Goal: Transaction & Acquisition: Purchase product/service

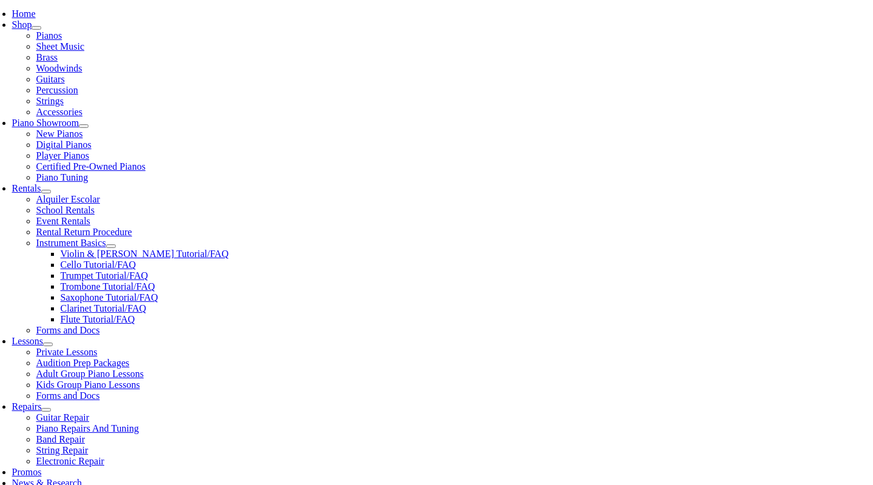
scroll to position [256, 0]
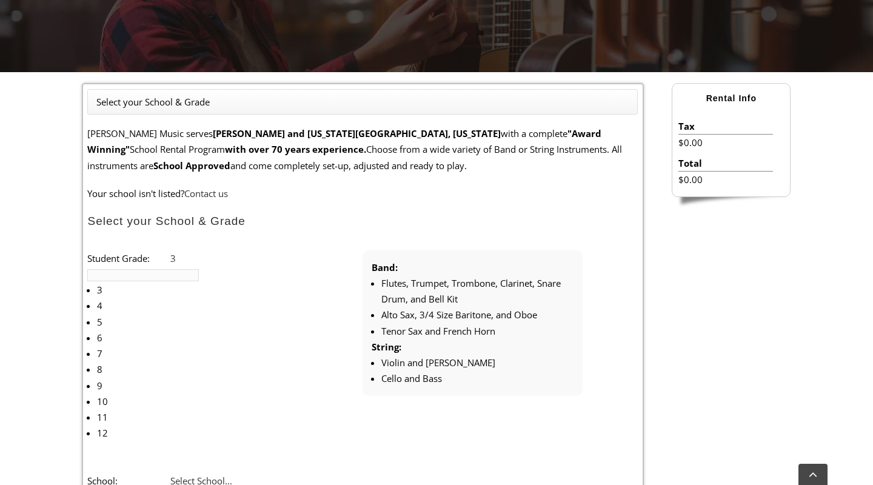
type input "p"
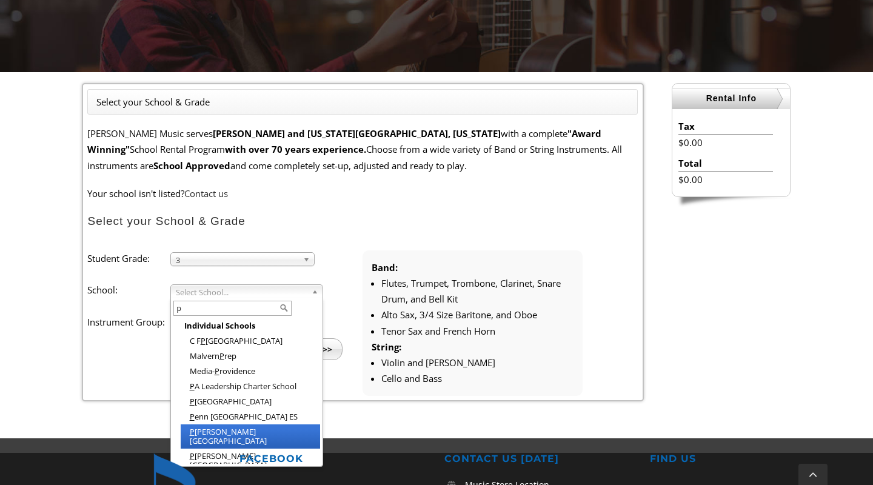
click at [256, 429] on li "P enn Wood Elementary" at bounding box center [250, 436] width 139 height 24
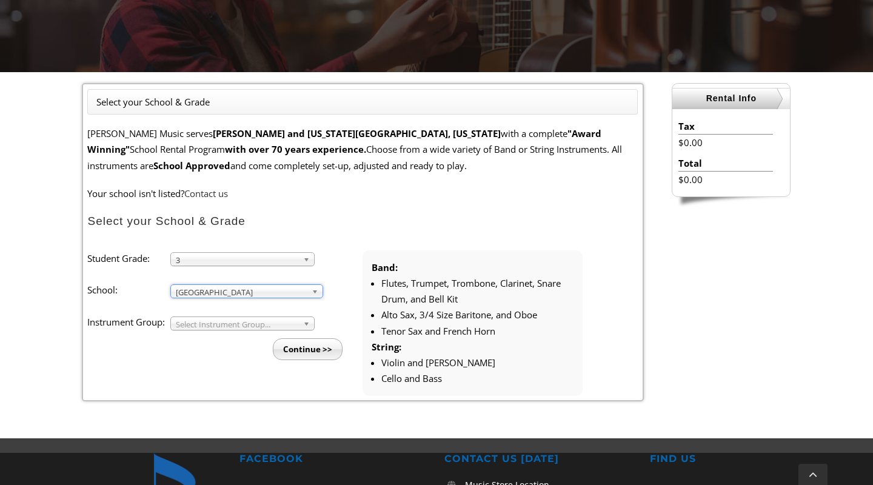
click at [283, 317] on span "Select Instrument Group..." at bounding box center [237, 324] width 122 height 15
click at [257, 353] on li "Strings" at bounding box center [246, 352] width 131 height 15
click at [309, 348] on input "Continue >>" at bounding box center [308, 349] width 70 height 22
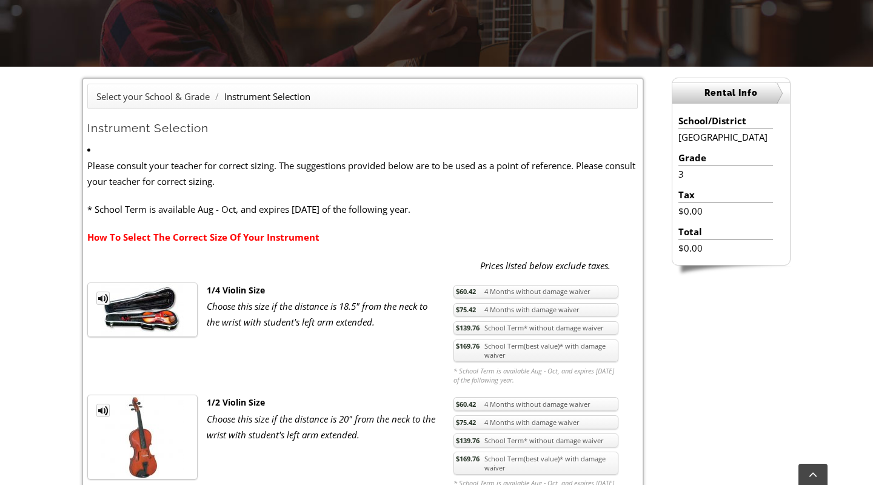
scroll to position [345, 0]
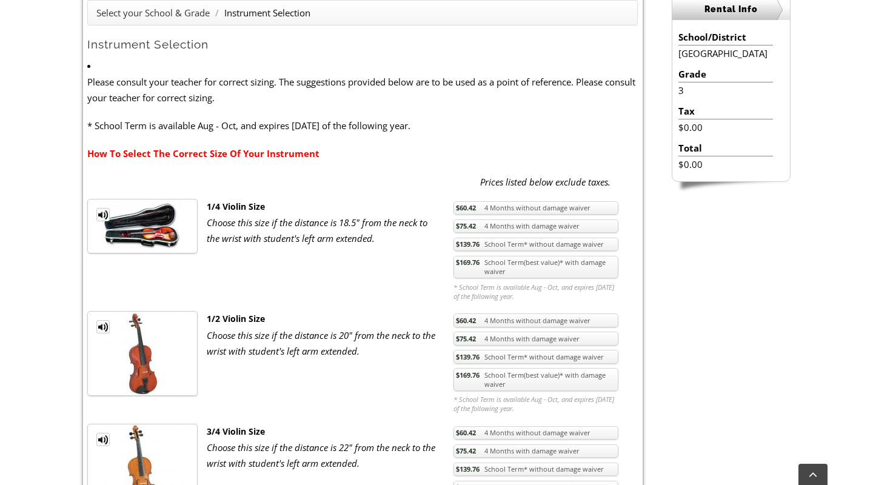
click at [495, 381] on link "$169.76 School Term(best value)* with damage waiver" at bounding box center [535, 379] width 165 height 23
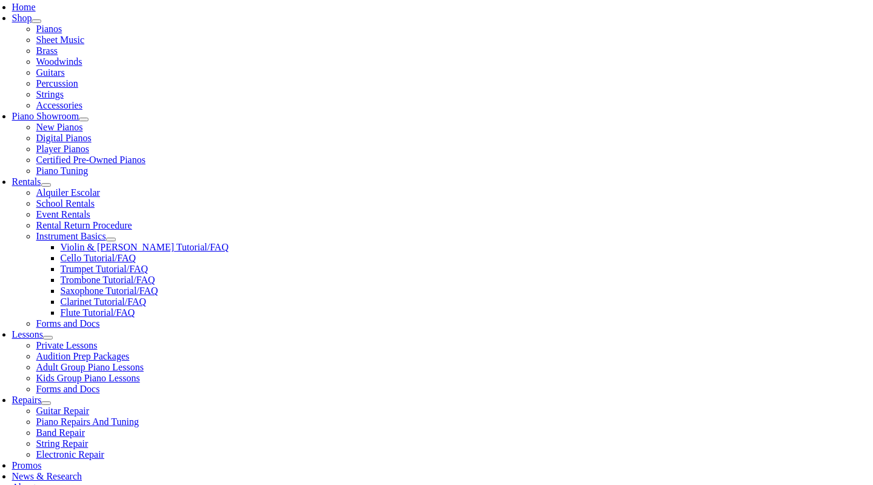
scroll to position [312, 0]
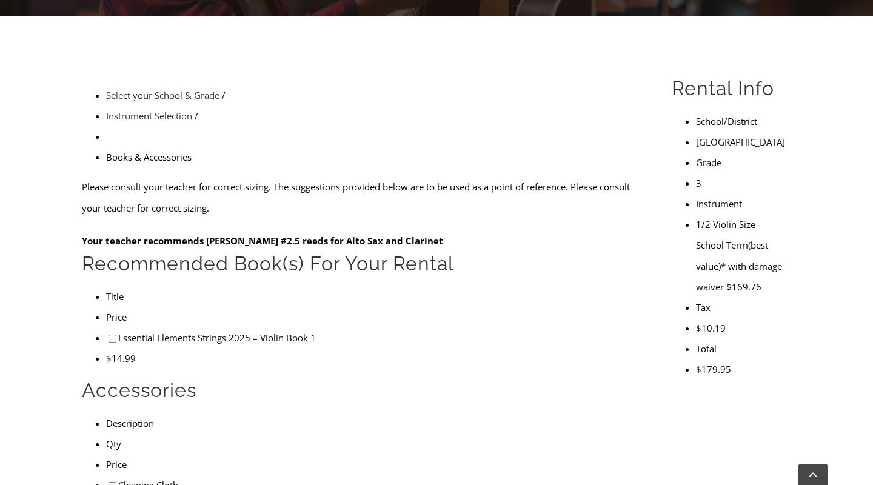
click at [108, 482] on input"] "checkbox" at bounding box center [112, 486] width 8 height 8
checkbox input"] "true"
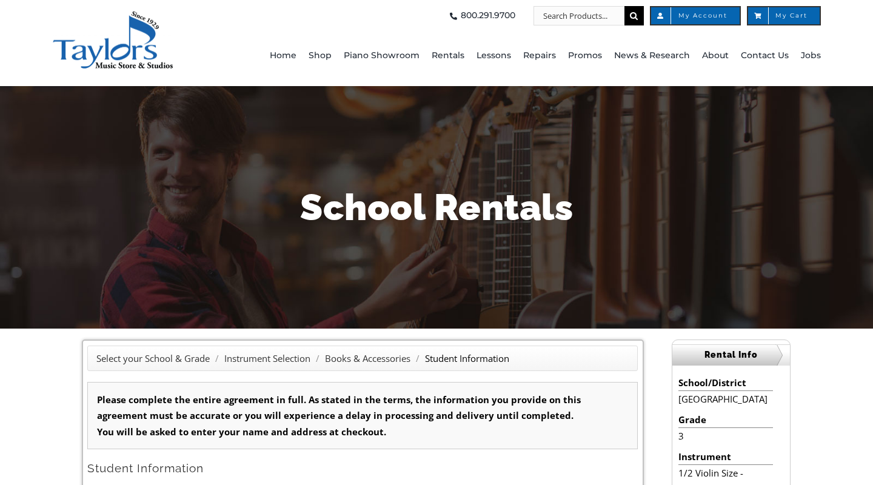
type input "1"
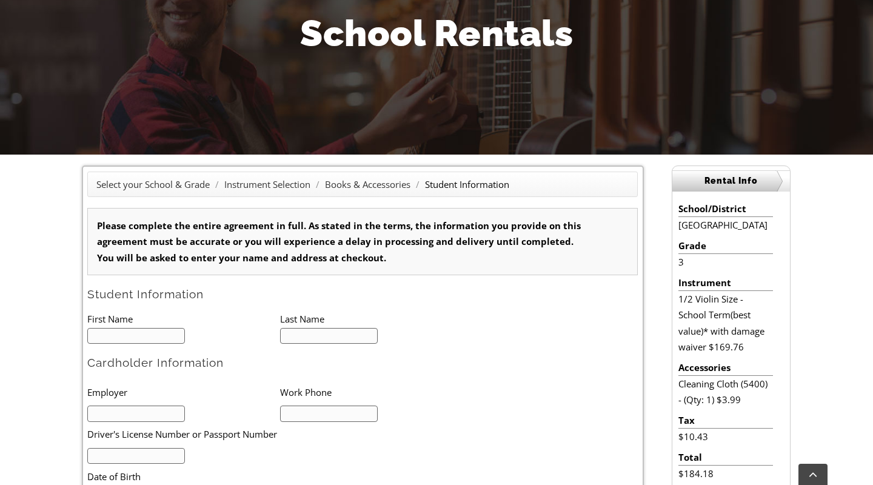
scroll to position [187, 0]
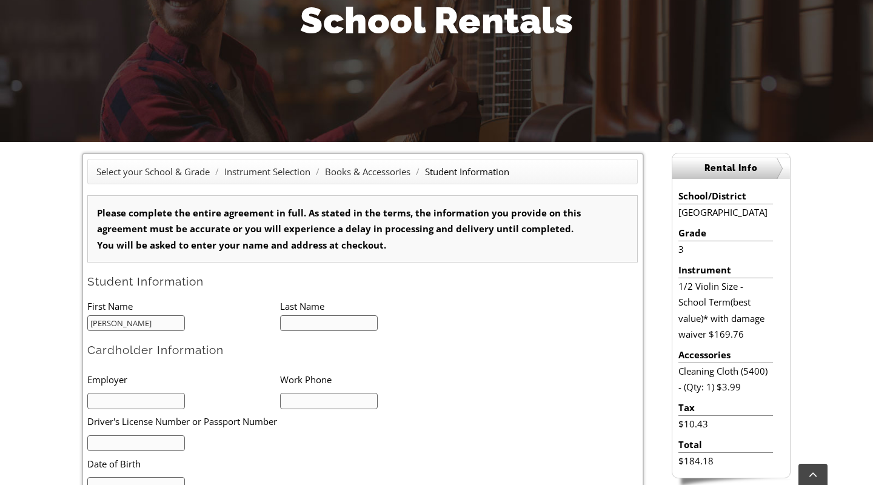
type input "Bethany"
type input "Turnock"
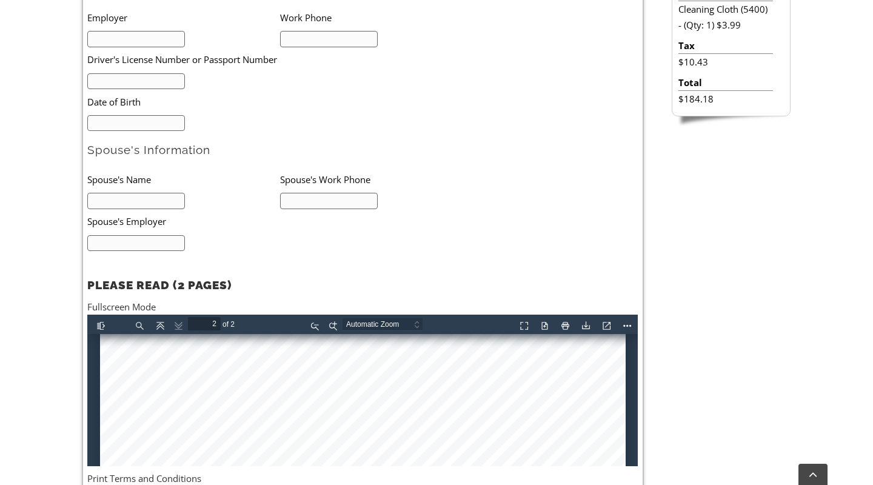
scroll to position [1160, 0]
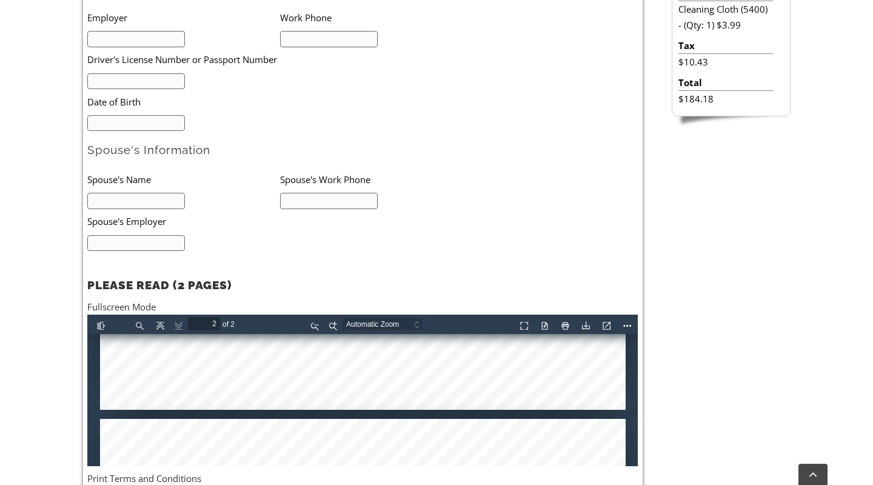
type input "1"
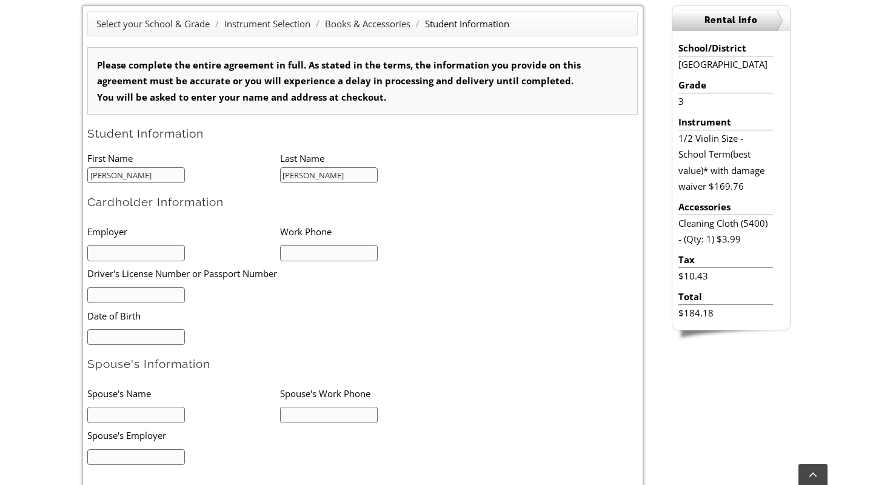
scroll to position [335, 0]
type input "Main Line Health"
type input "484-477-2750"
click at [144, 287] on input "text" at bounding box center [136, 295] width 98 height 16
type input "32261330"
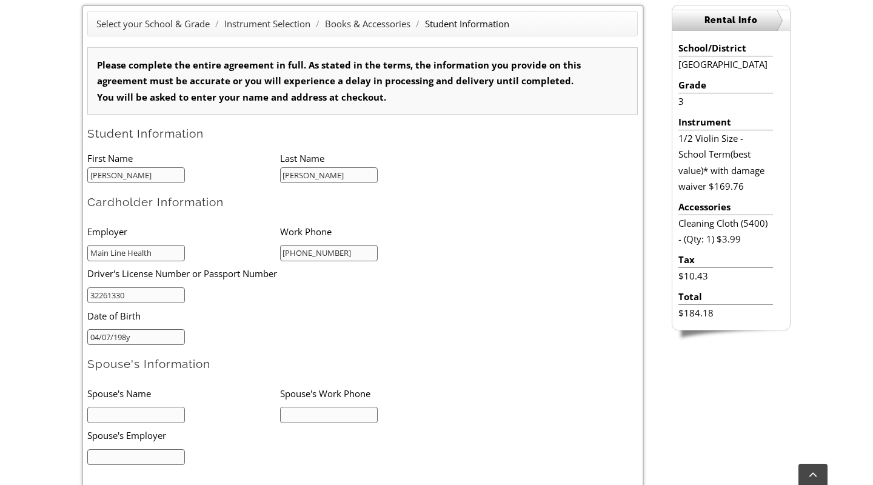
type input "04/07/1986"
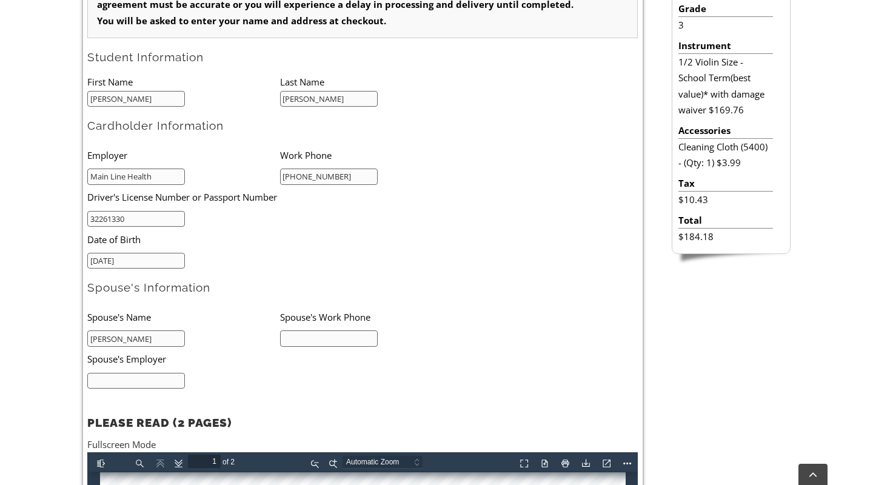
scroll to position [408, 0]
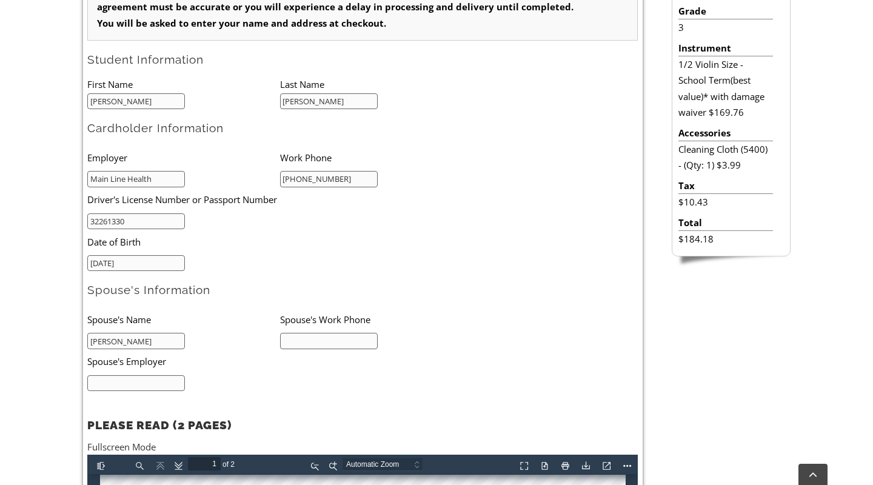
type input "Nathaniel Turnock"
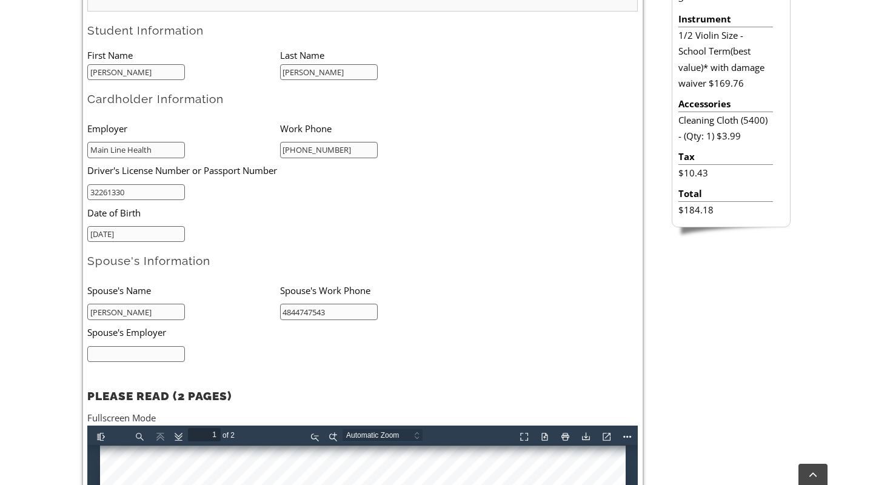
scroll to position [438, 0]
click at [296, 308] on input "4844747543" at bounding box center [329, 311] width 98 height 16
click at [313, 308] on input "484-4747543" at bounding box center [329, 311] width 98 height 16
type input "484-474-7543"
click at [179, 353] on input "text" at bounding box center [136, 353] width 98 height 16
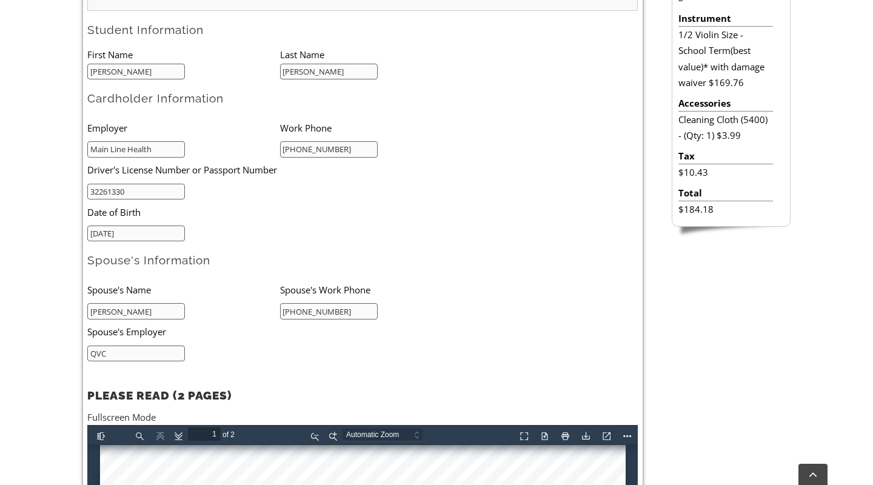
type input "QVC"
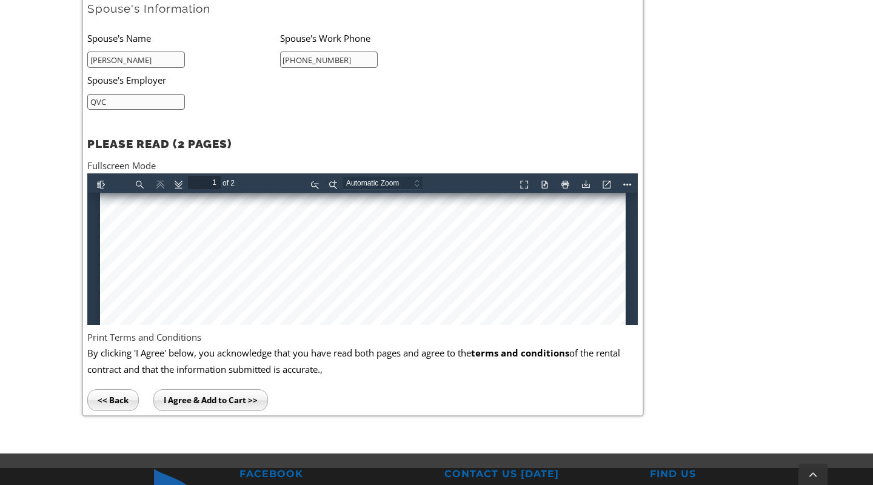
scroll to position [472, 0]
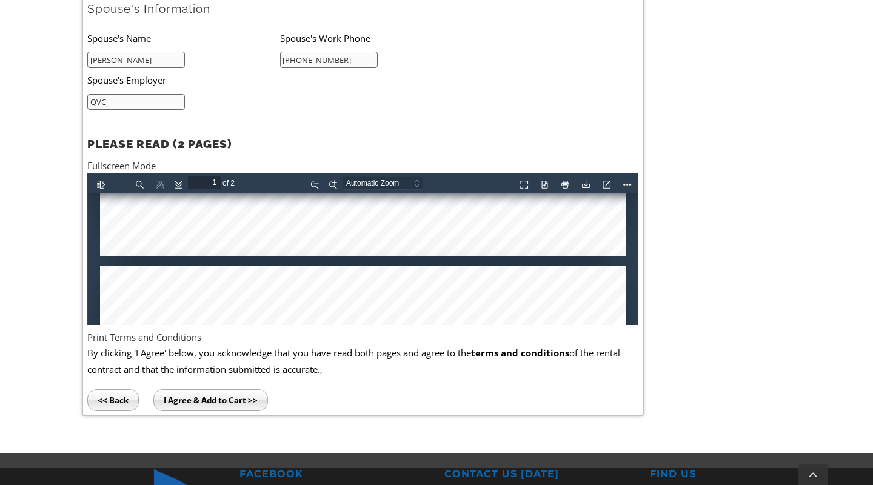
type input "2"
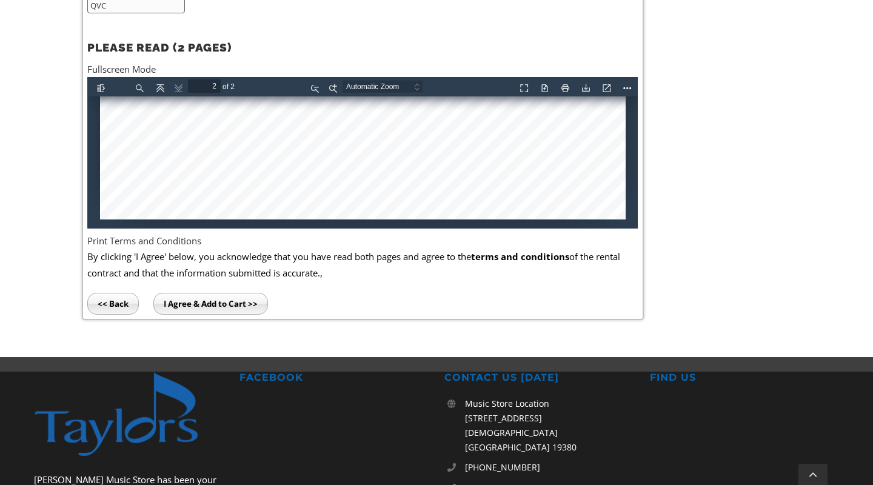
scroll to position [788, 0]
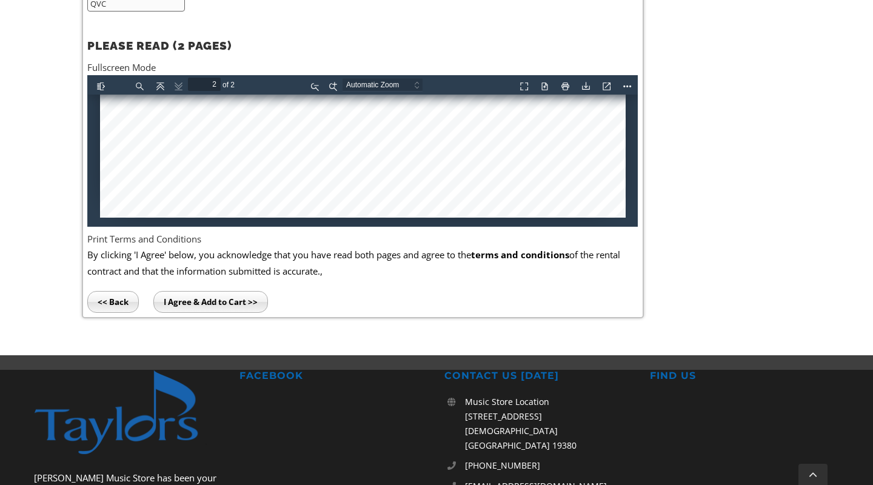
type input "QVC"
click at [181, 291] on input "I Agree & Add to Cart >>" at bounding box center [210, 302] width 115 height 22
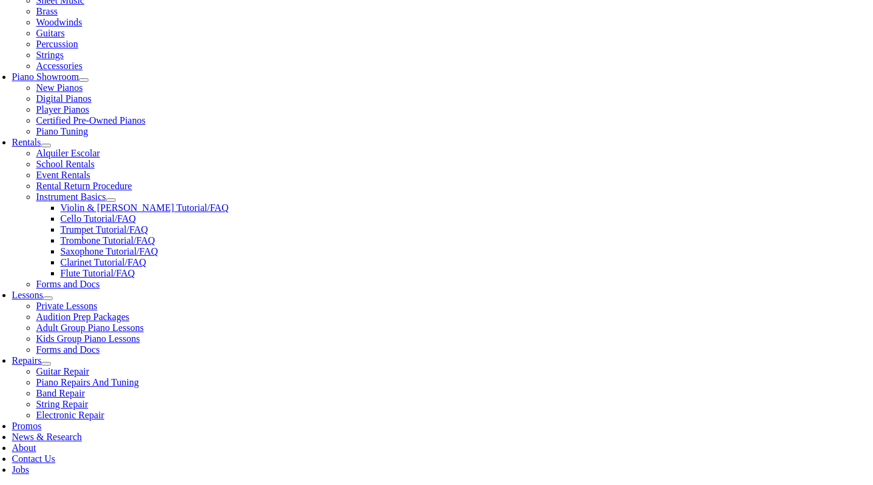
scroll to position [305, 0]
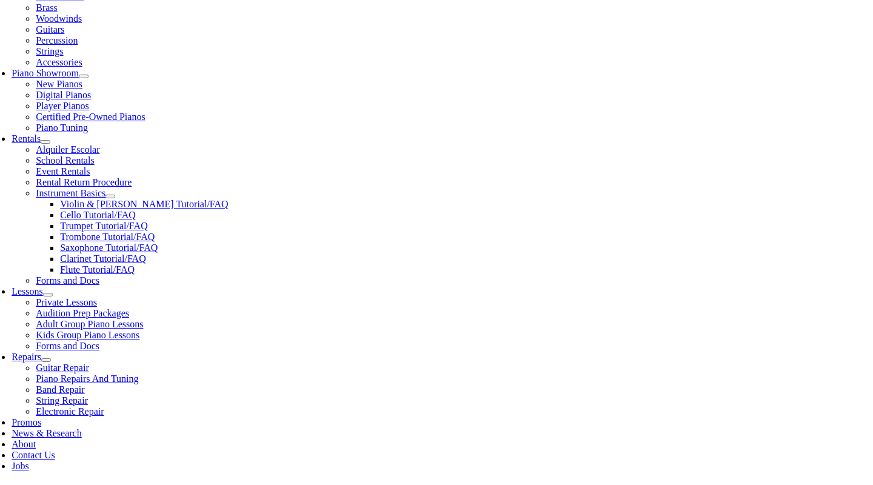
select select "PA"
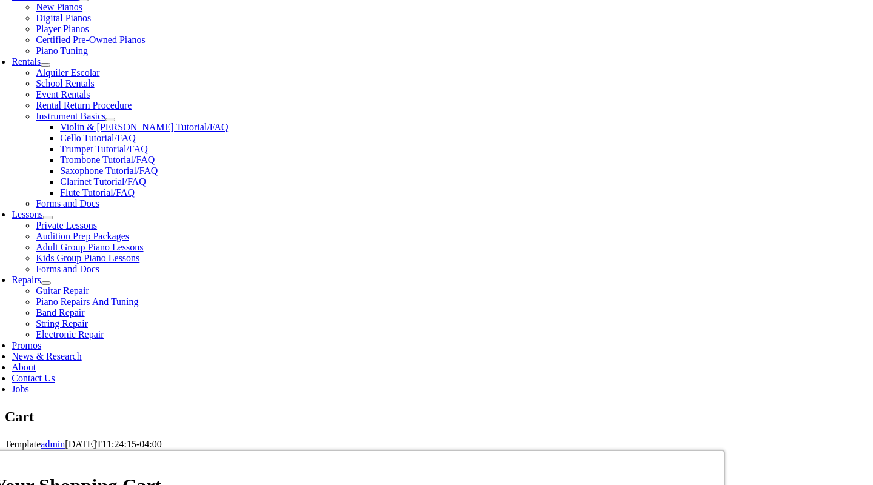
scroll to position [387, 0]
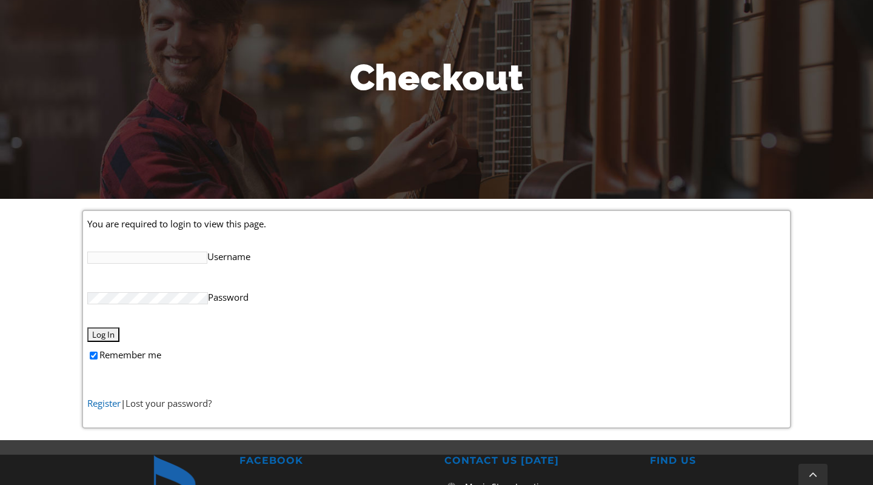
click at [105, 407] on link "Register" at bounding box center [103, 403] width 33 height 12
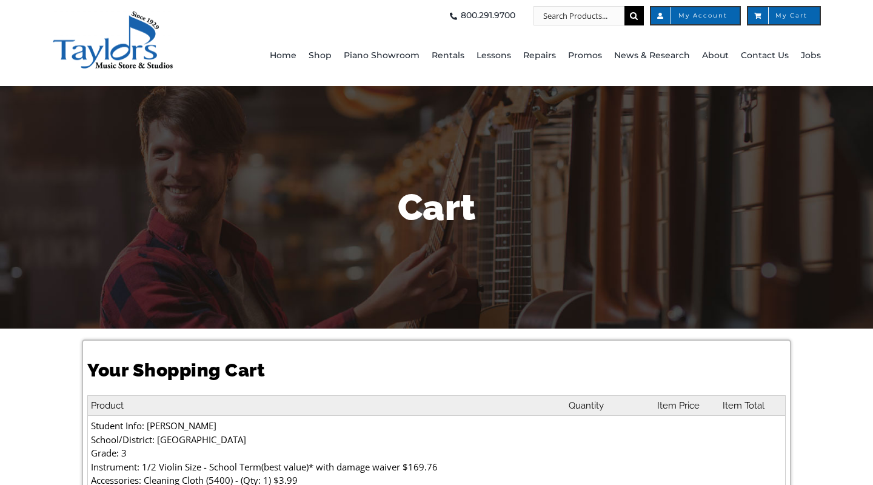
select select "PA"
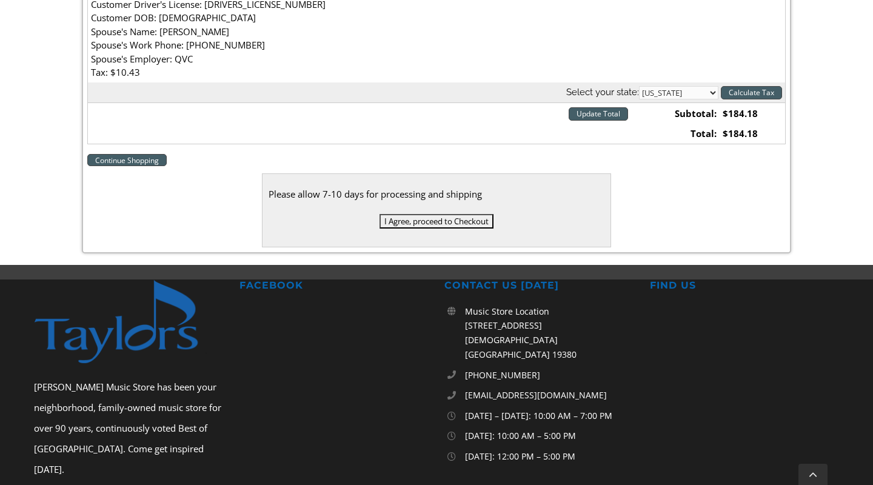
scroll to position [481, 0]
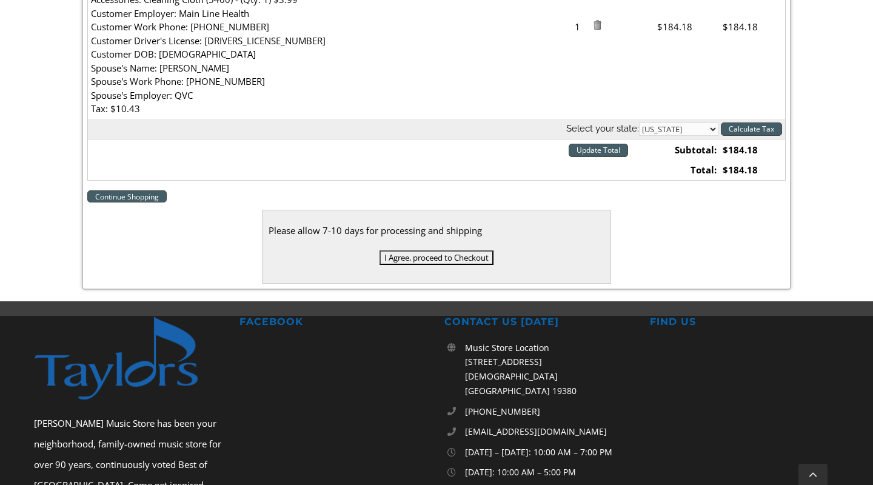
click at [433, 255] on input "I Agree, proceed to Checkout" at bounding box center [436, 257] width 114 height 15
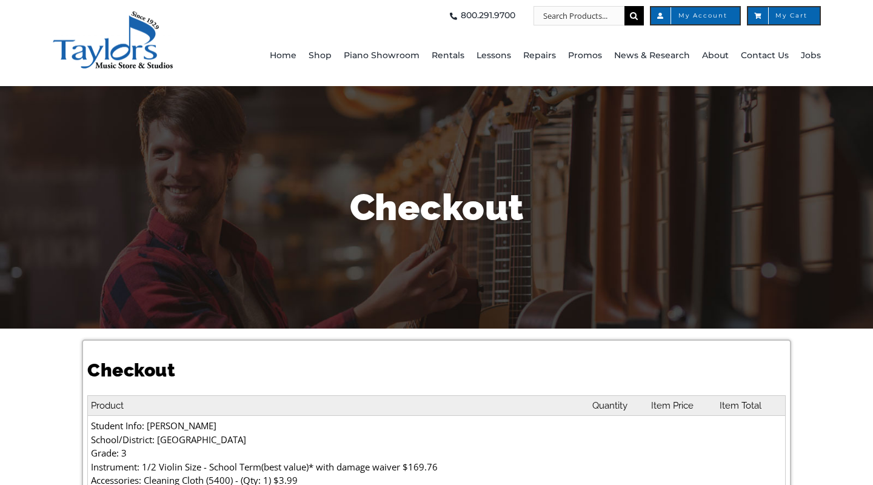
select select
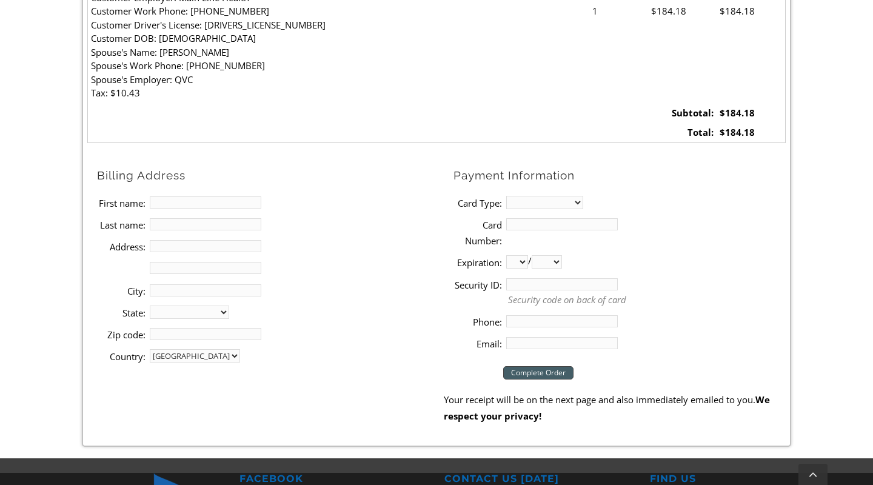
scroll to position [497, 0]
type input "Marie"
type input "Turnock"
type input "1511 Marlboro Rd"
type input "West Chester"
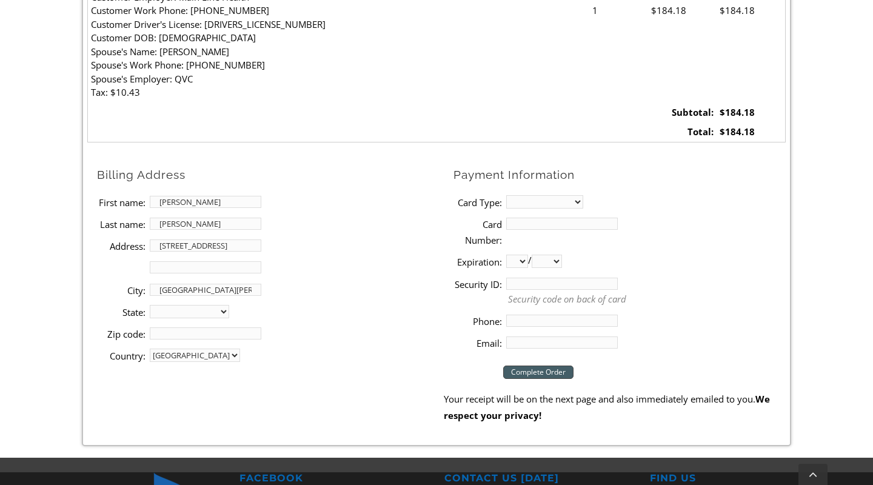
select select "PA"
type input "19382"
select select "visa"
click at [528, 219] on input "Card Number:" at bounding box center [562, 224] width 112 height 12
type input "4100390070399254"
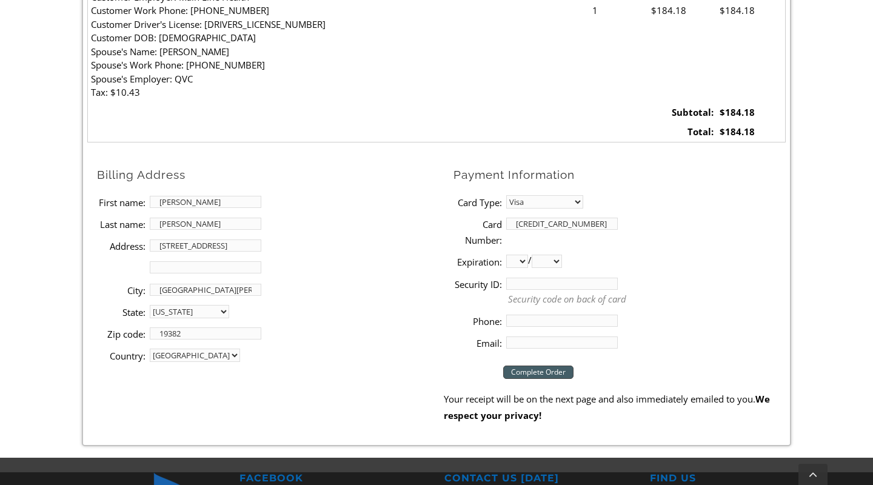
select select "03"
select select "2026"
click at [552, 279] on input "Security ID:" at bounding box center [562, 284] width 112 height 12
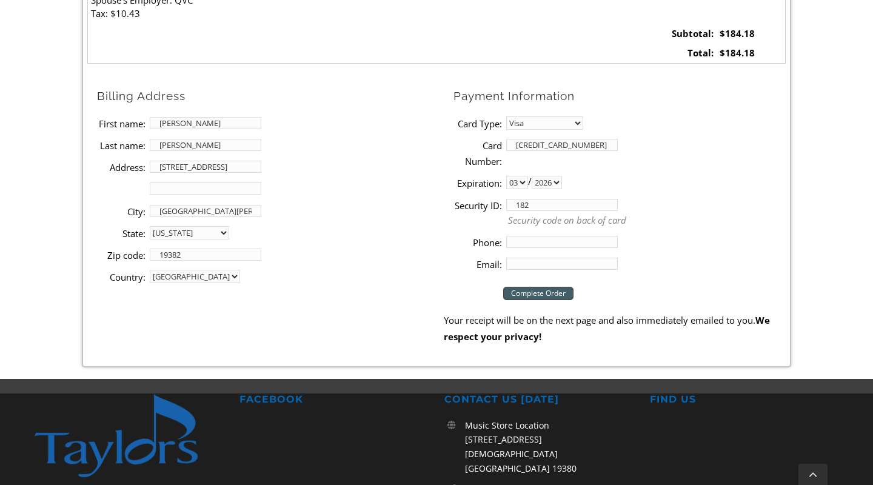
scroll to position [576, 0]
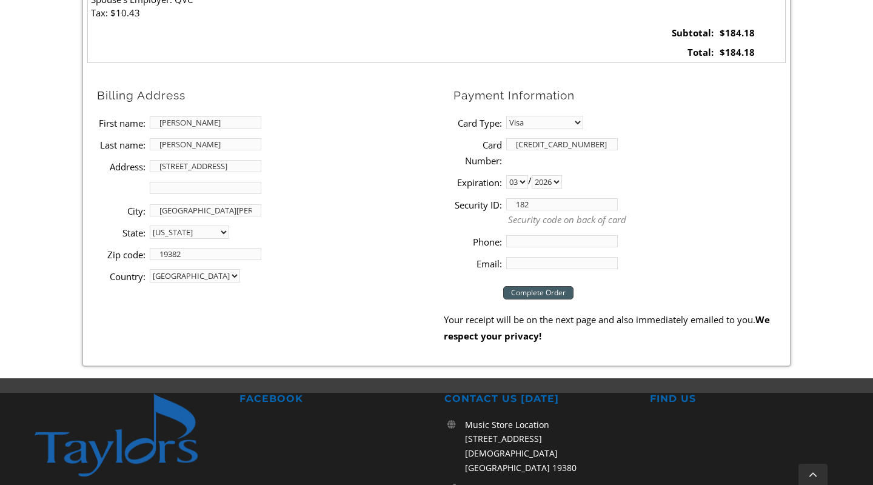
type input "182"
type input "484-477-2750"
type input "mariejuarez07@gmail.com"
click at [550, 286] on input "Complete Order" at bounding box center [538, 292] width 70 height 13
